Goal: Task Accomplishment & Management: Use online tool/utility

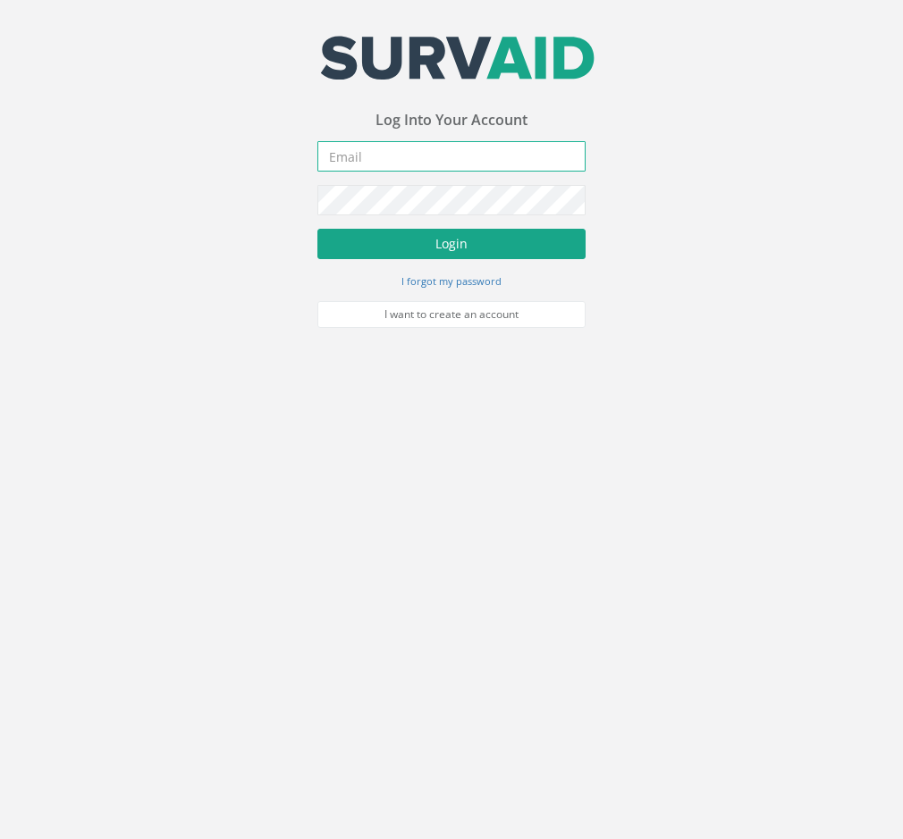
type input "[EMAIL_ADDRESS][DOMAIN_NAME]"
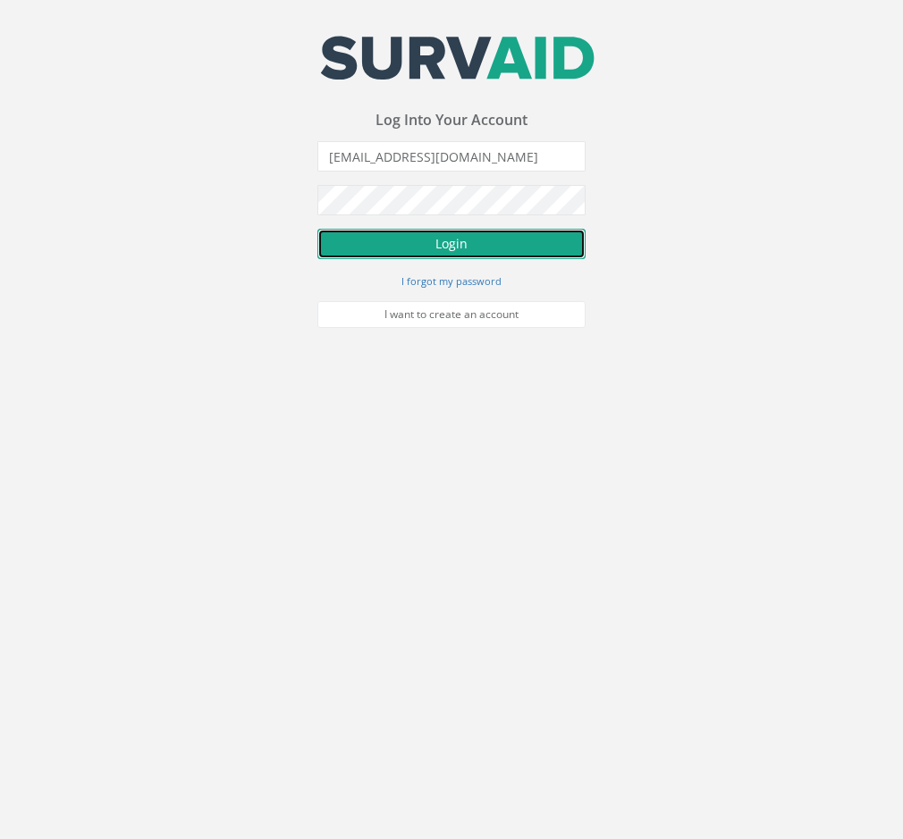
click at [373, 250] on button "Login" at bounding box center [451, 244] width 268 height 30
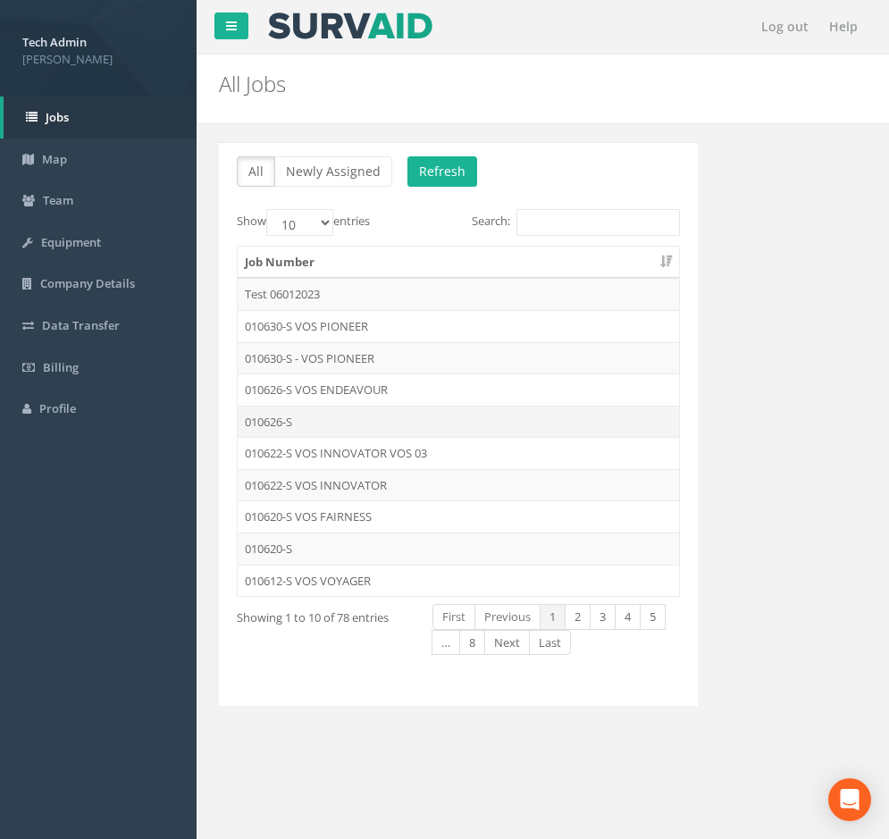
click at [340, 424] on td "010626-S" at bounding box center [458, 422] width 441 height 32
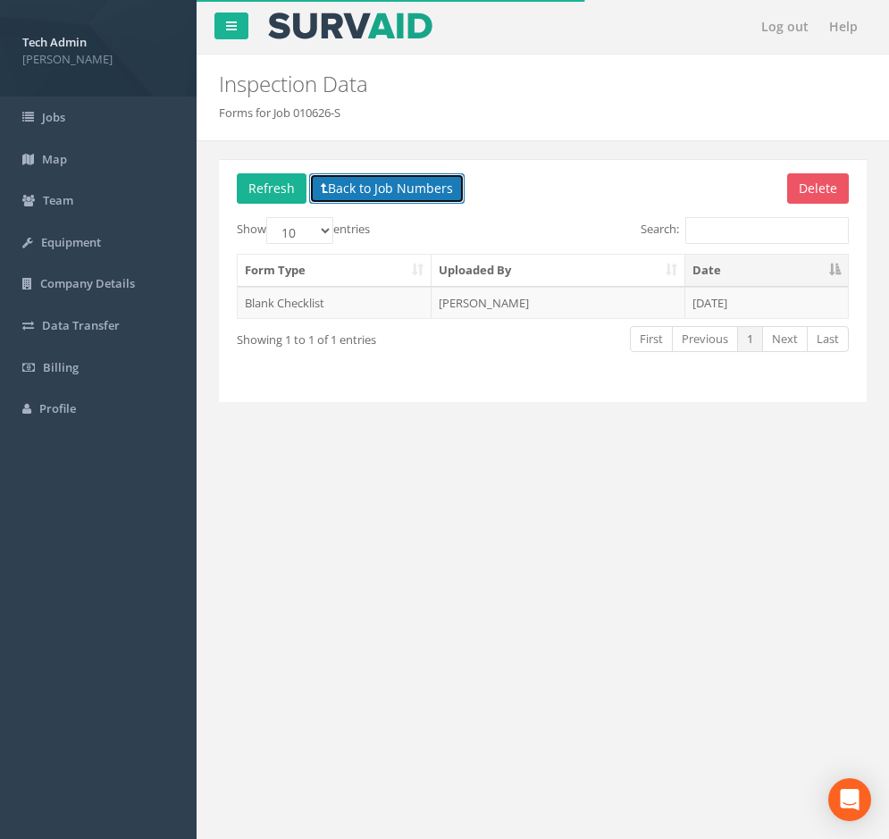
click at [341, 197] on button "Back to Job Numbers" at bounding box center [386, 188] width 155 height 30
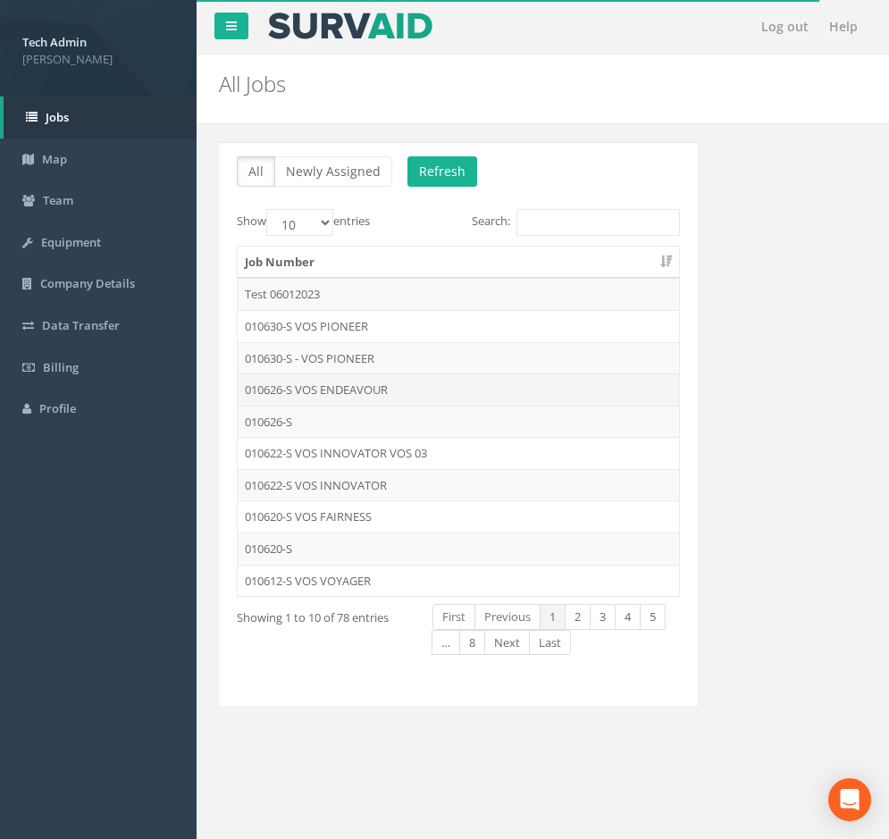
click at [365, 394] on td "010626-S VOS ENDEAVOUR" at bounding box center [458, 390] width 441 height 32
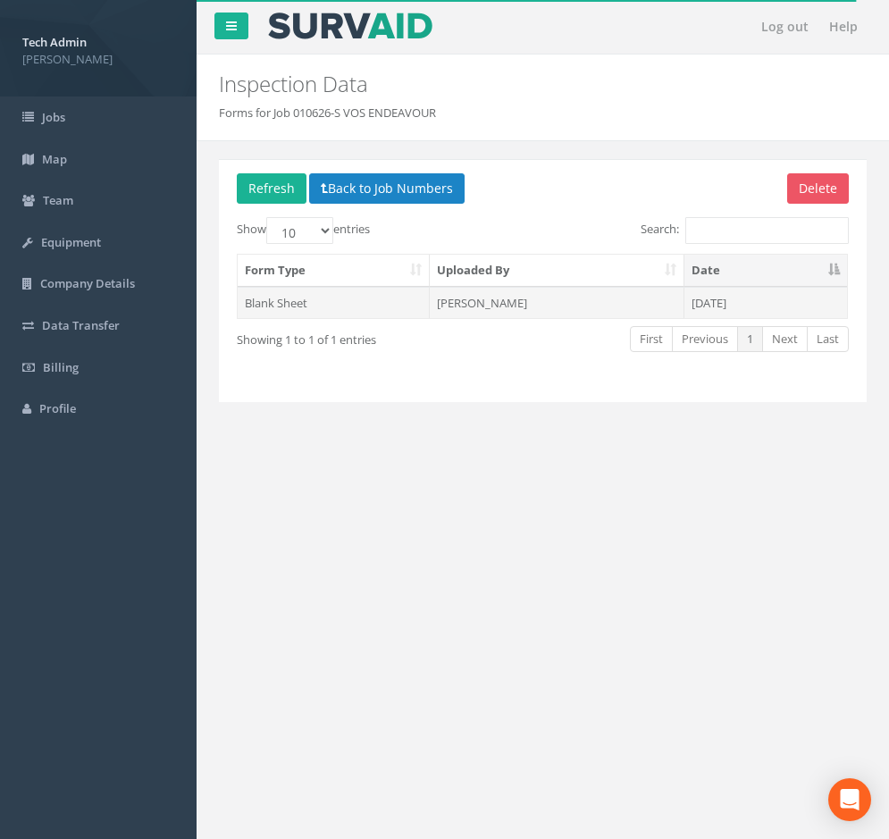
click at [480, 306] on td "[PERSON_NAME]" at bounding box center [557, 303] width 254 height 32
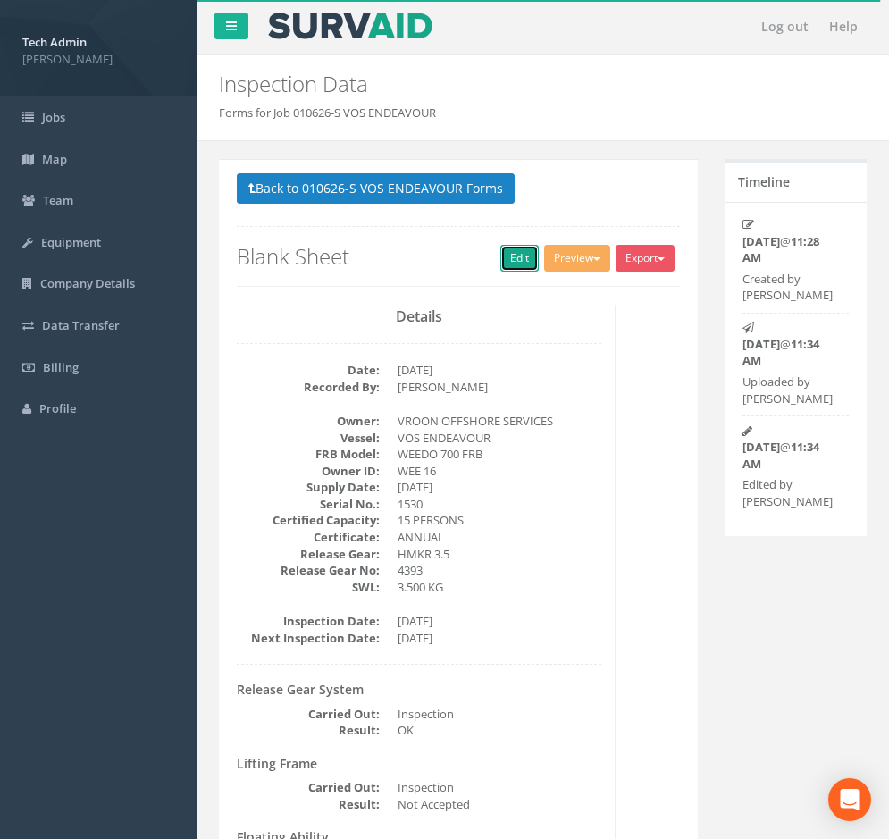
click at [524, 265] on link "Edit" at bounding box center [519, 258] width 38 height 27
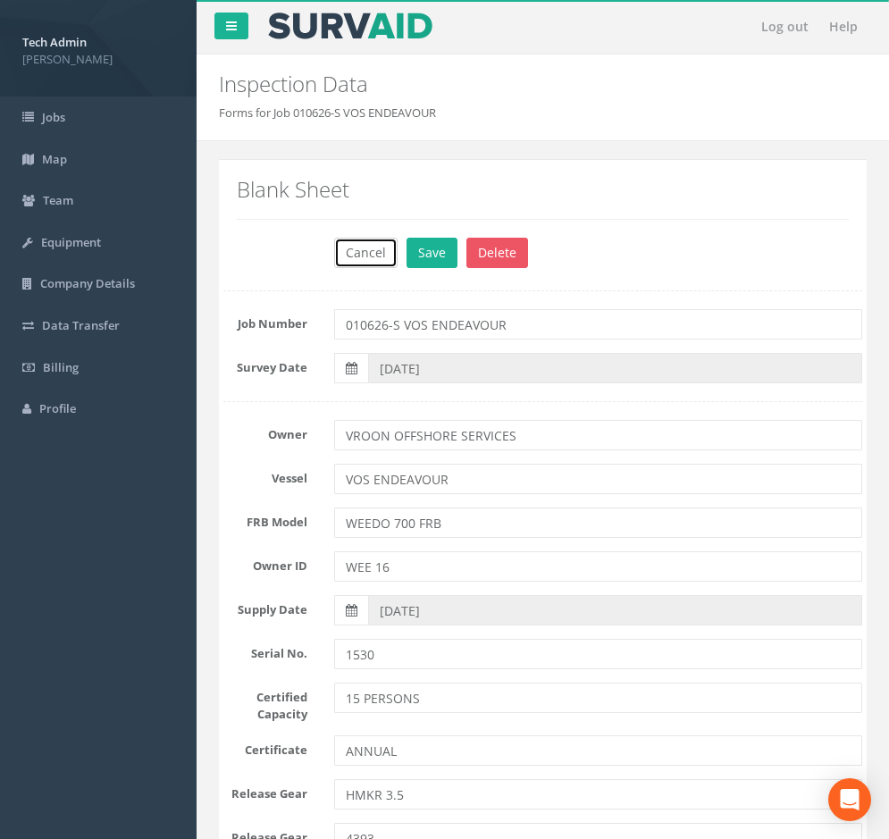
click at [357, 248] on button "Cancel" at bounding box center [365, 253] width 63 height 30
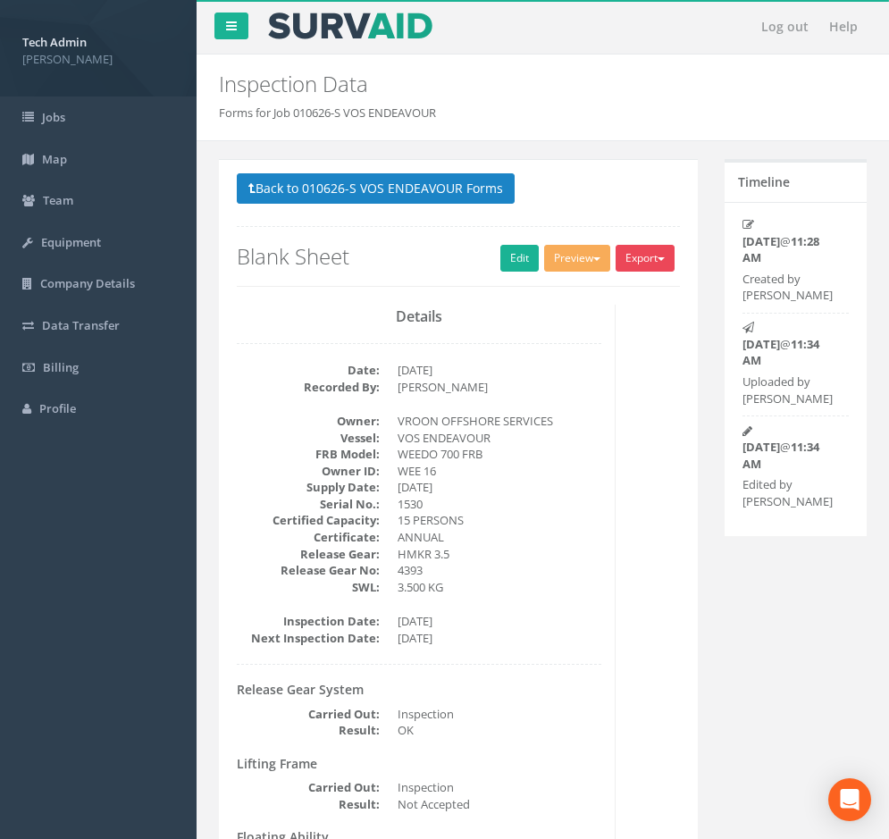
click at [645, 266] on button "Export" at bounding box center [645, 258] width 59 height 27
click at [521, 323] on h3 "Details" at bounding box center [419, 317] width 365 height 16
click at [561, 266] on button "Preview" at bounding box center [577, 258] width 66 height 27
click at [557, 421] on link "MP Blank Annual" at bounding box center [544, 421] width 136 height 28
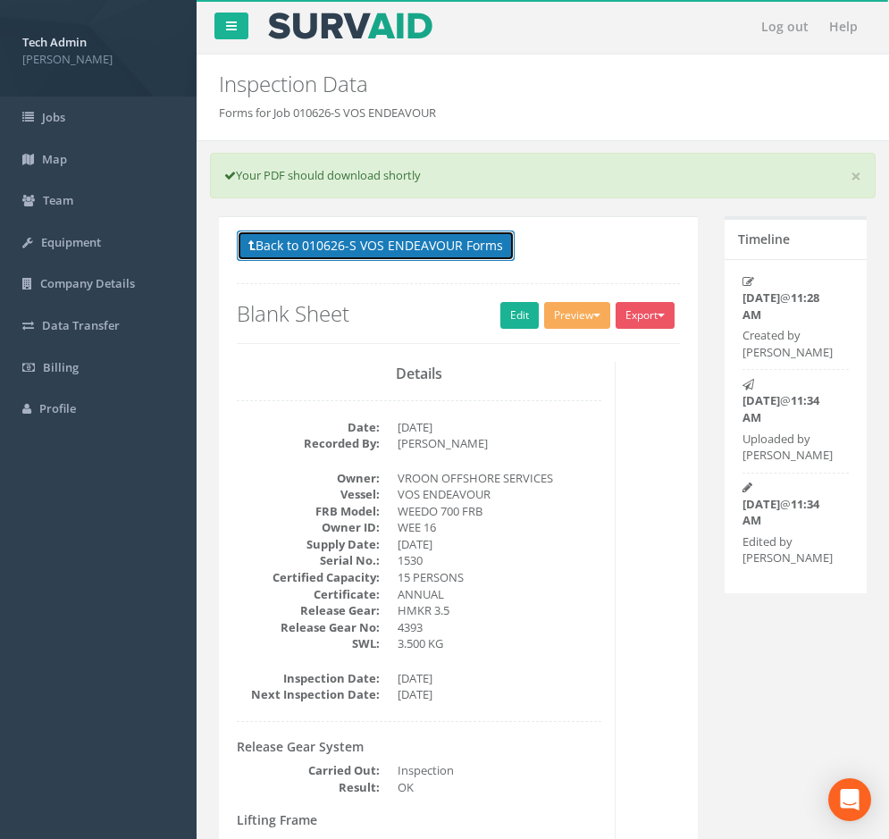
click at [445, 236] on button "Back to 010626-S VOS ENDEAVOUR Forms" at bounding box center [376, 246] width 278 height 30
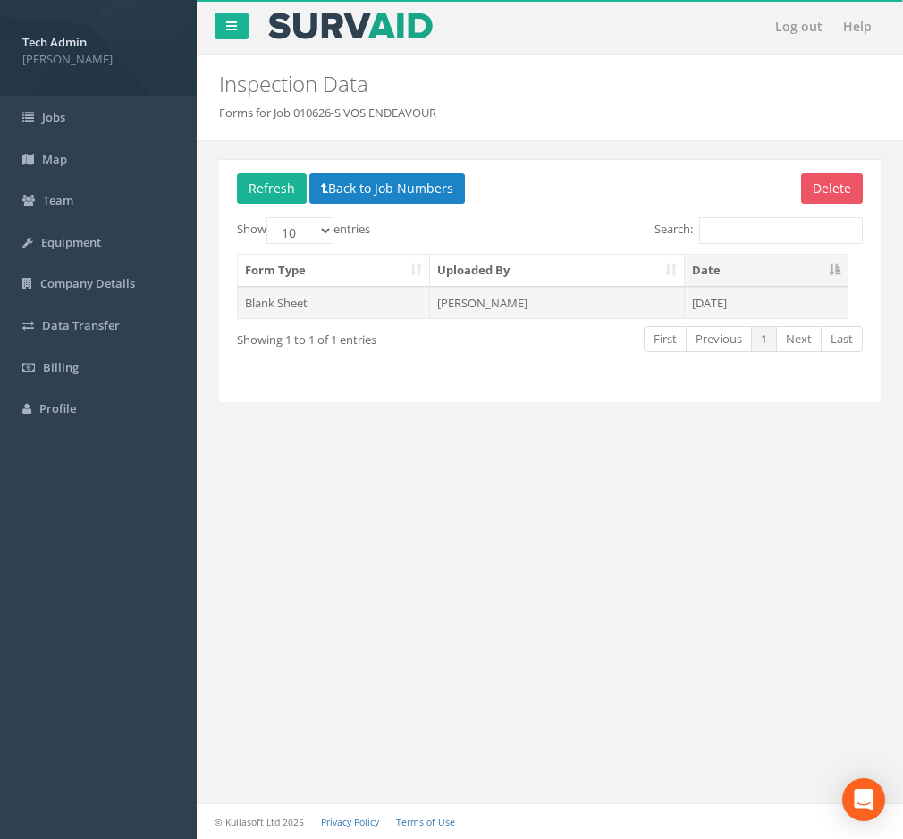
click at [478, 300] on td "[PERSON_NAME]" at bounding box center [557, 303] width 254 height 32
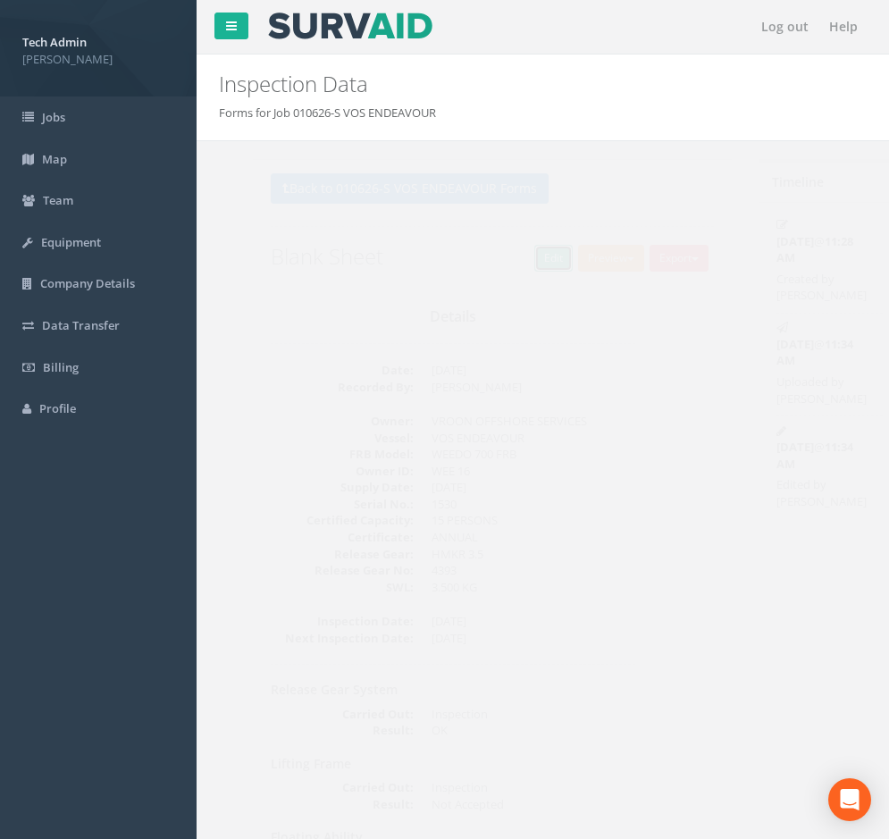
click at [521, 269] on link "Edit" at bounding box center [519, 258] width 38 height 27
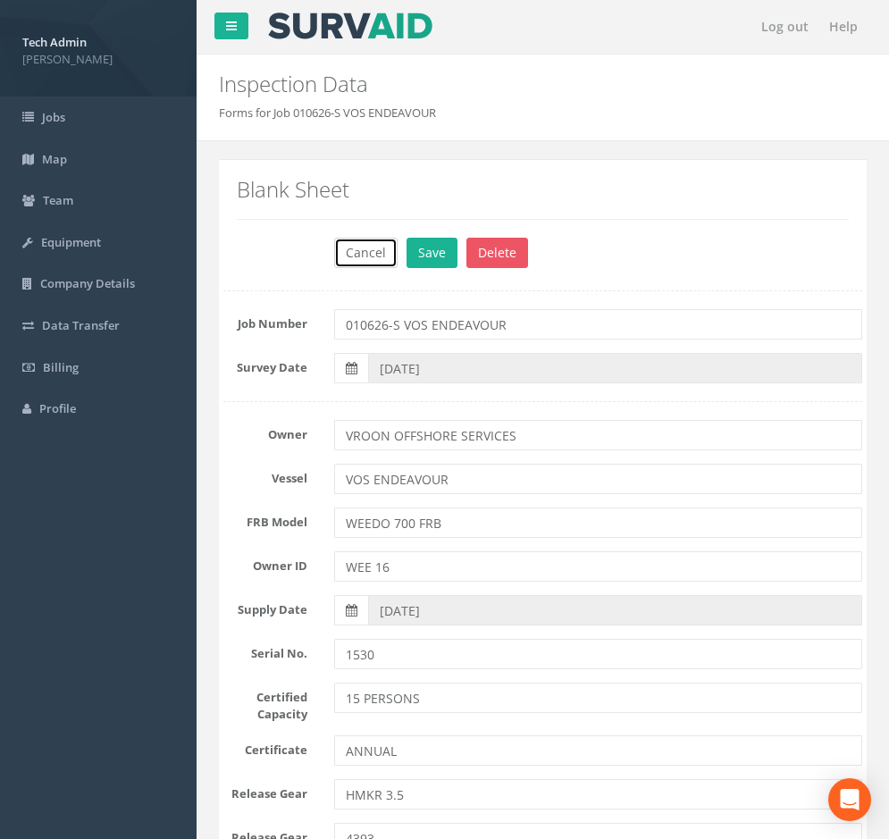
click at [372, 259] on button "Cancel" at bounding box center [365, 253] width 63 height 30
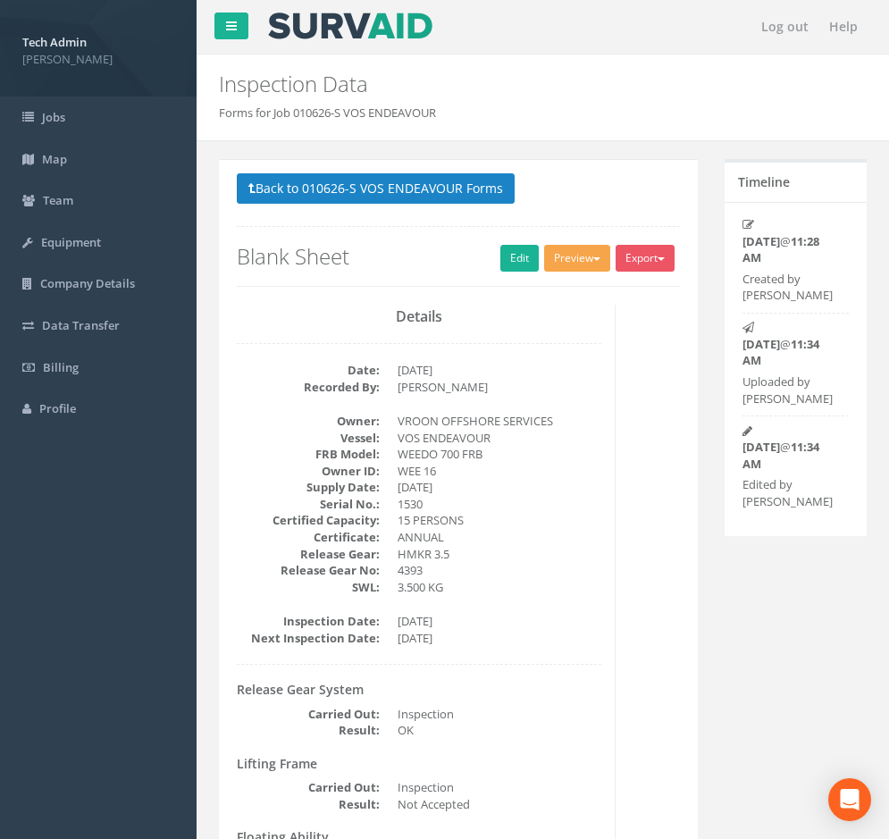
click at [596, 263] on button "Preview" at bounding box center [577, 258] width 66 height 27
click at [561, 320] on link "Blank F&R Annual" at bounding box center [544, 327] width 136 height 28
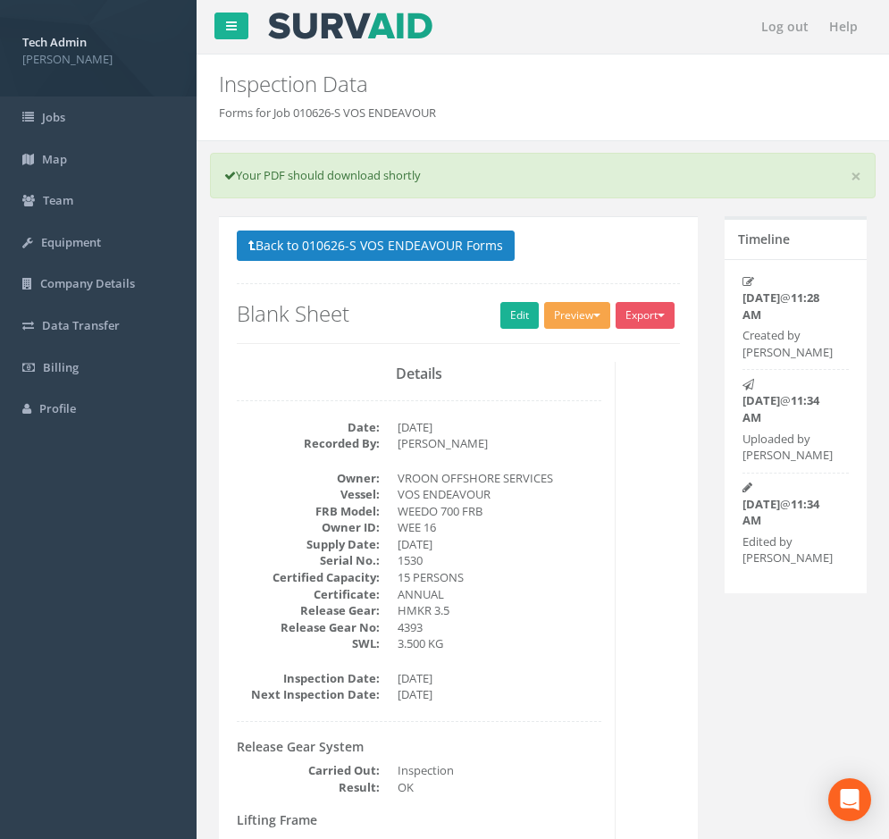
click at [570, 310] on button "Preview" at bounding box center [577, 315] width 66 height 27
click at [525, 474] on link "MP Blank Annual" at bounding box center [544, 478] width 136 height 28
click at [650, 319] on button "Export" at bounding box center [645, 315] width 59 height 27
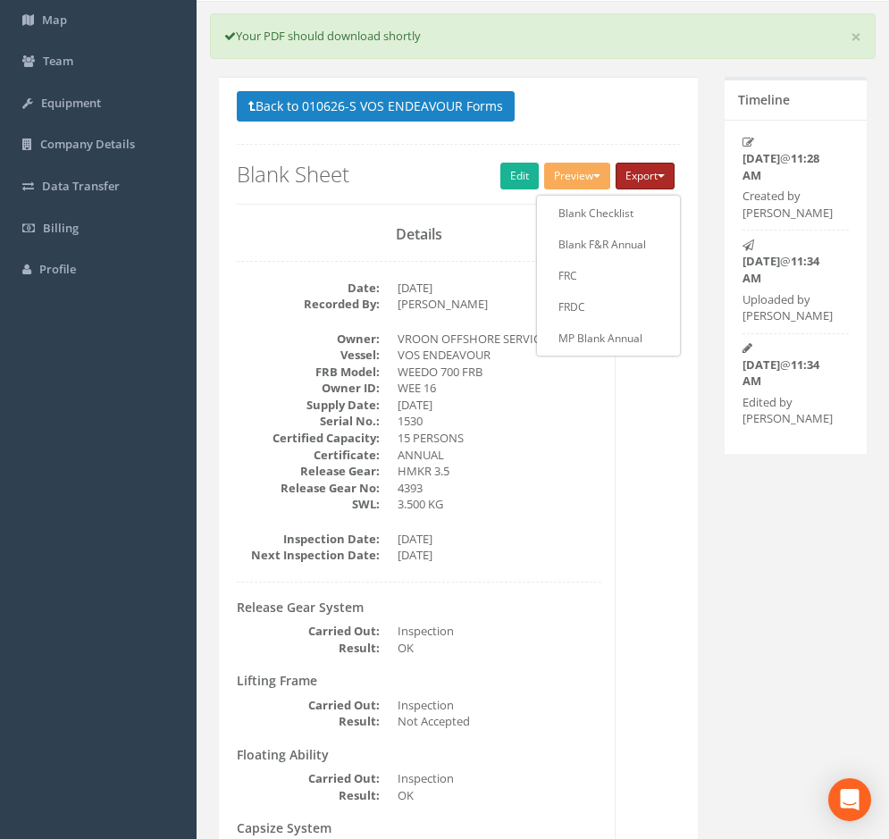
scroll to position [89, 0]
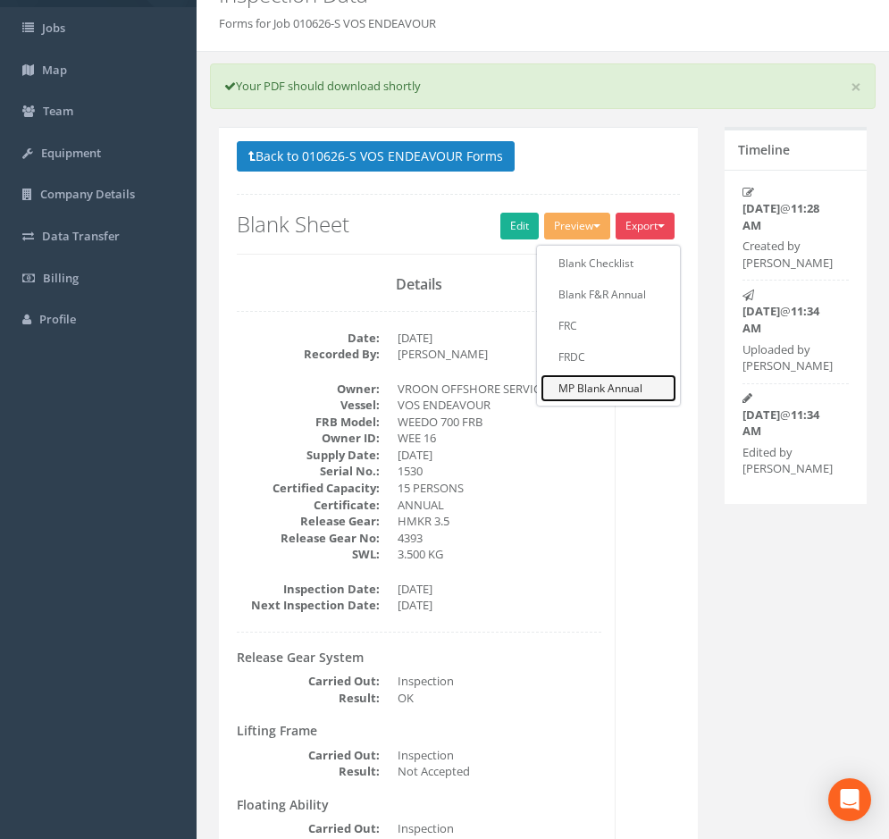
click at [579, 394] on link "MP Blank Annual" at bounding box center [609, 388] width 136 height 28
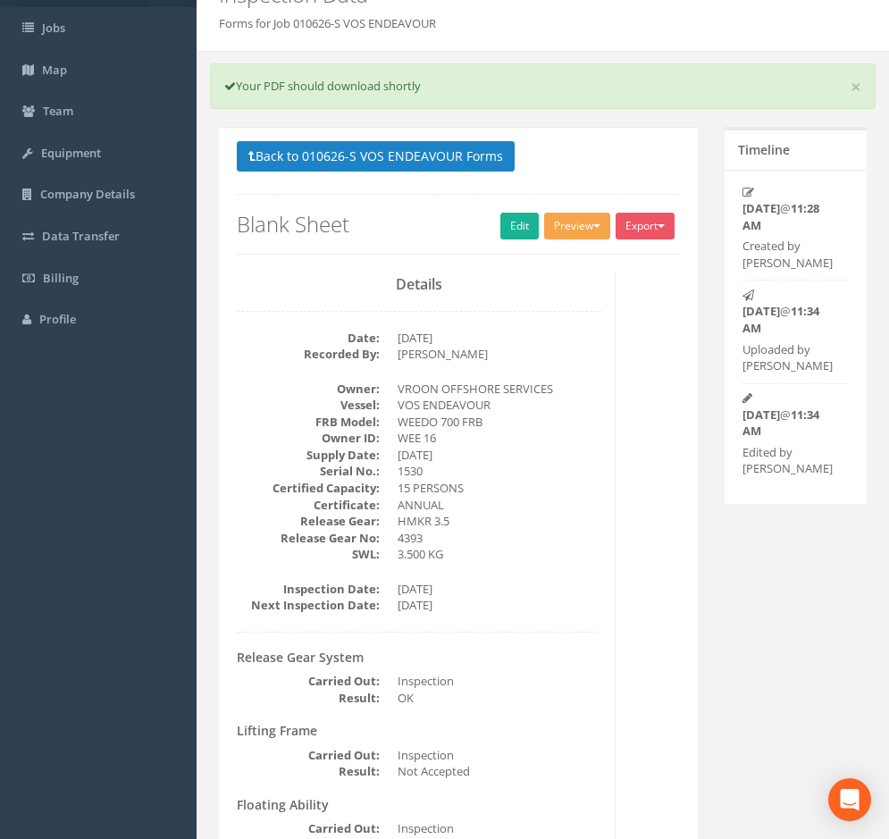
click at [595, 226] on span "button" at bounding box center [596, 226] width 7 height 4
click at [545, 32] on div at bounding box center [543, 32] width 675 height 1
